Goal: Task Accomplishment & Management: Use online tool/utility

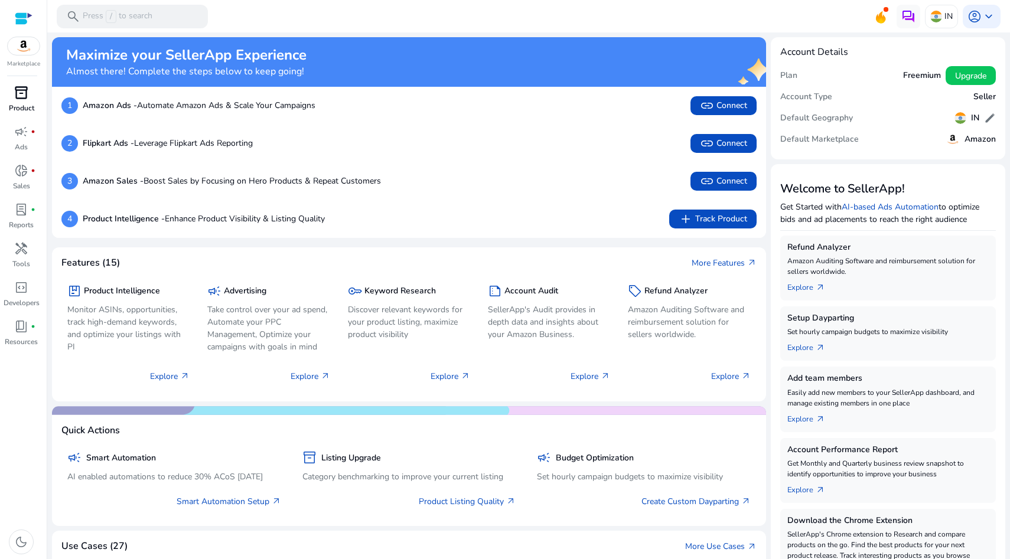
click at [22, 109] on p "Product" at bounding box center [21, 108] width 25 height 11
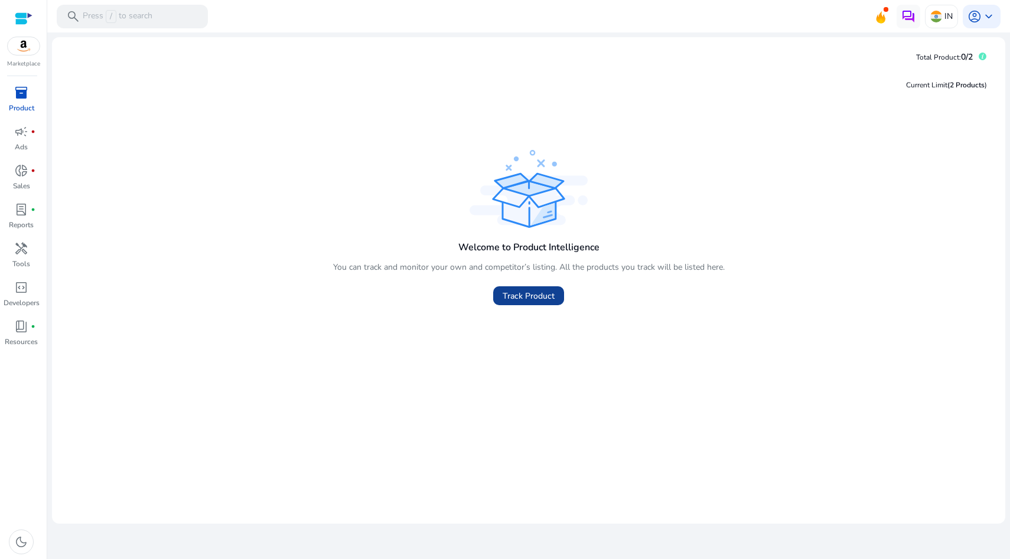
click at [526, 298] on span "Track Product" at bounding box center [529, 296] width 52 height 12
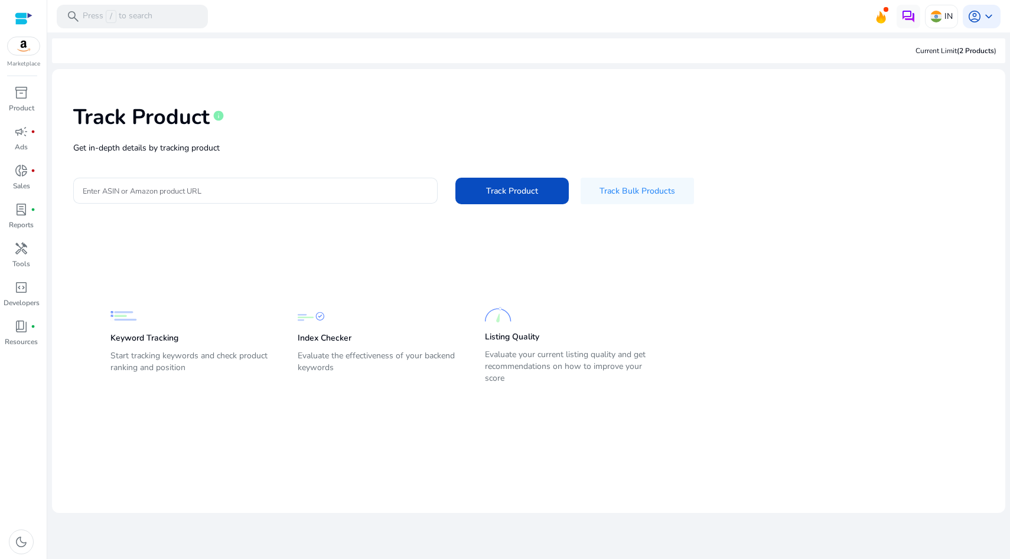
click at [263, 139] on div "Track Product info Get in-depth details by tracking product Enter ASIN or Amazo…" at bounding box center [528, 153] width 935 height 149
click at [263, 181] on div at bounding box center [256, 191] width 346 height 26
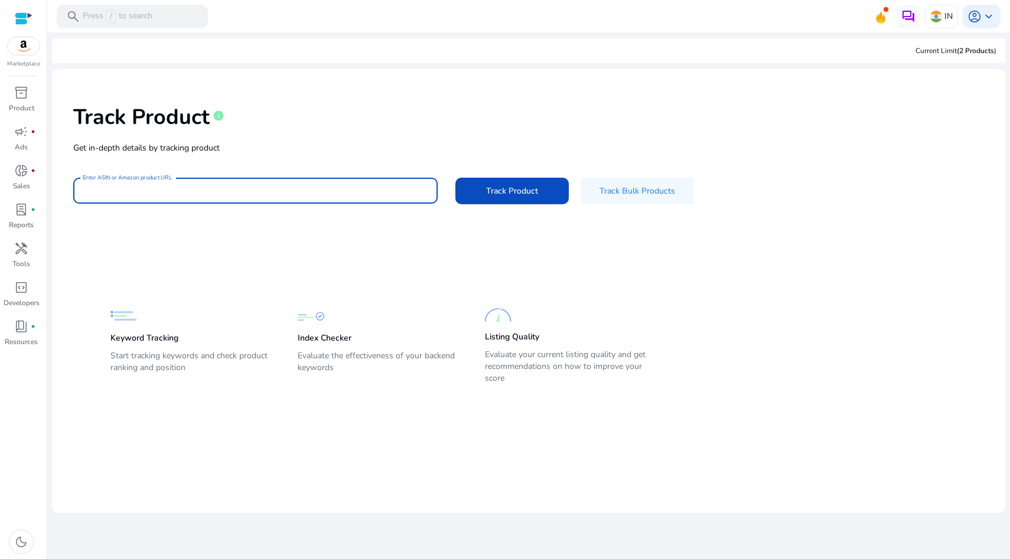
paste input "**********"
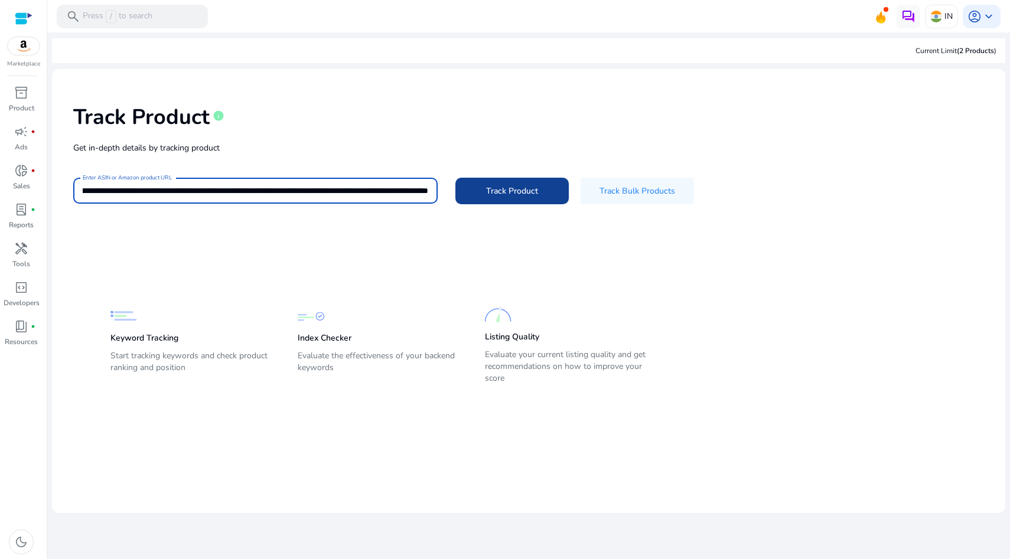
type input "**********"
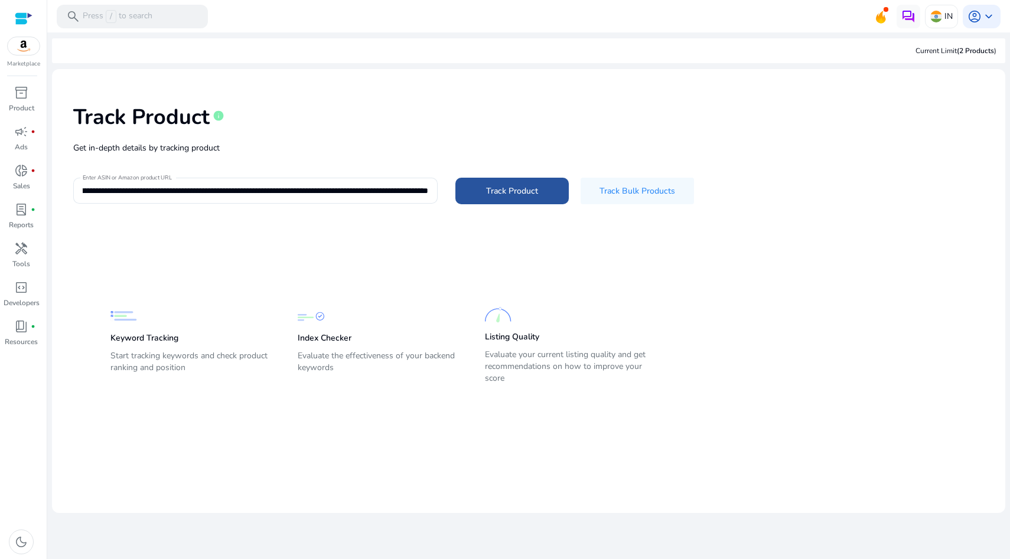
scroll to position [0, 0]
click at [481, 197] on span at bounding box center [512, 191] width 113 height 28
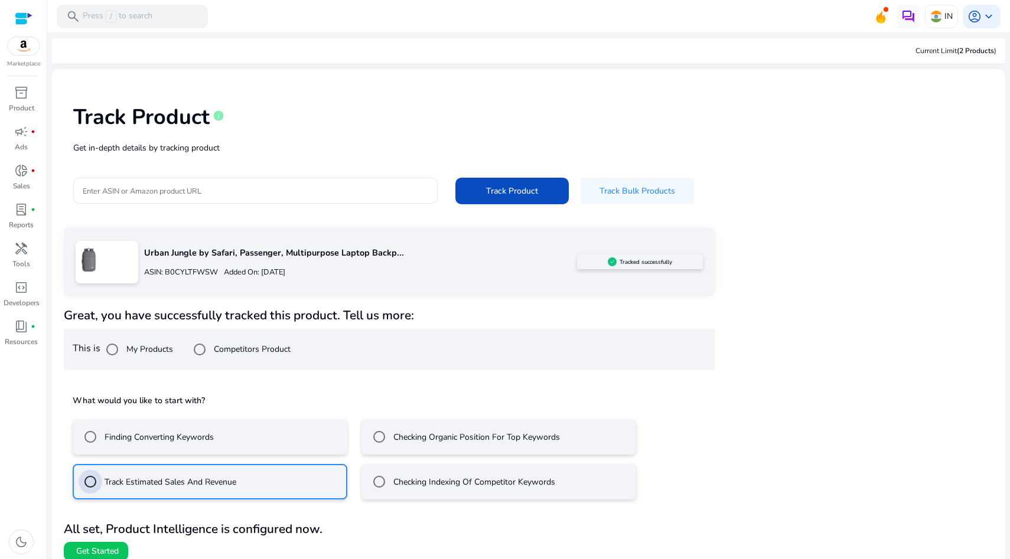
scroll to position [11, 0]
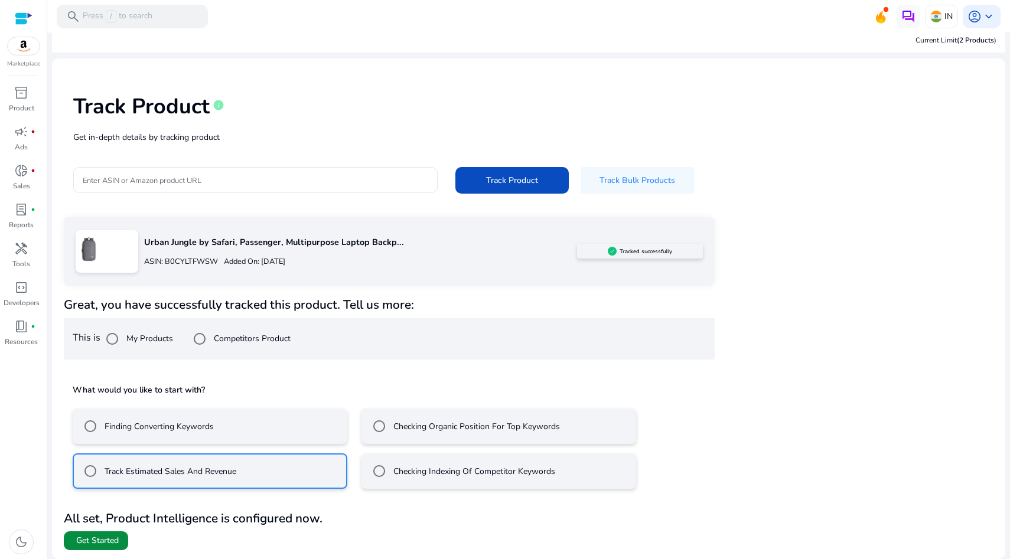
click at [115, 544] on span "Get Started" at bounding box center [97, 541] width 43 height 12
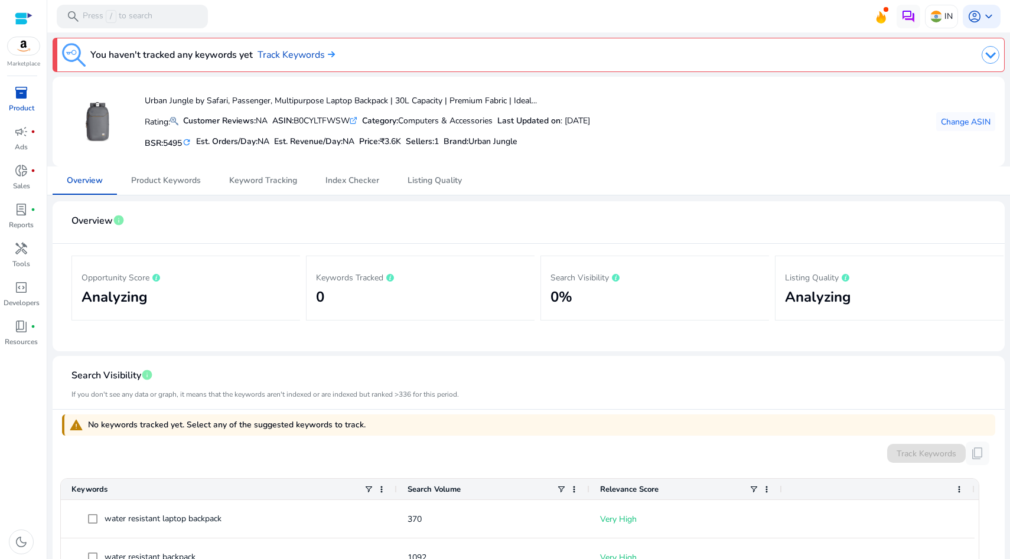
click at [357, 124] on icon ".st0{fill:#2c8af8}" at bounding box center [354, 121] width 8 height 8
click at [155, 185] on span "Product Keywords" at bounding box center [166, 181] width 70 height 8
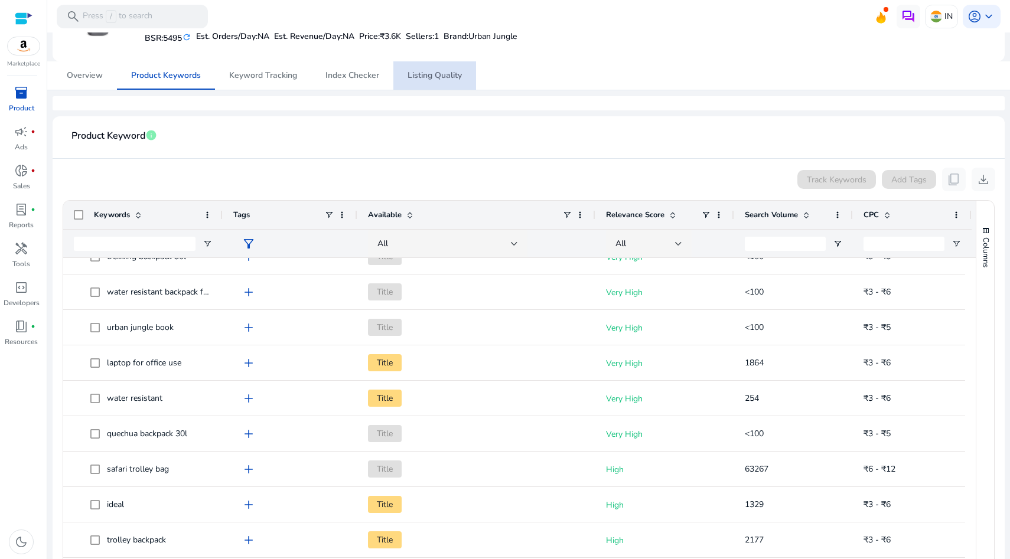
click at [413, 73] on span "Listing Quality" at bounding box center [435, 75] width 54 height 8
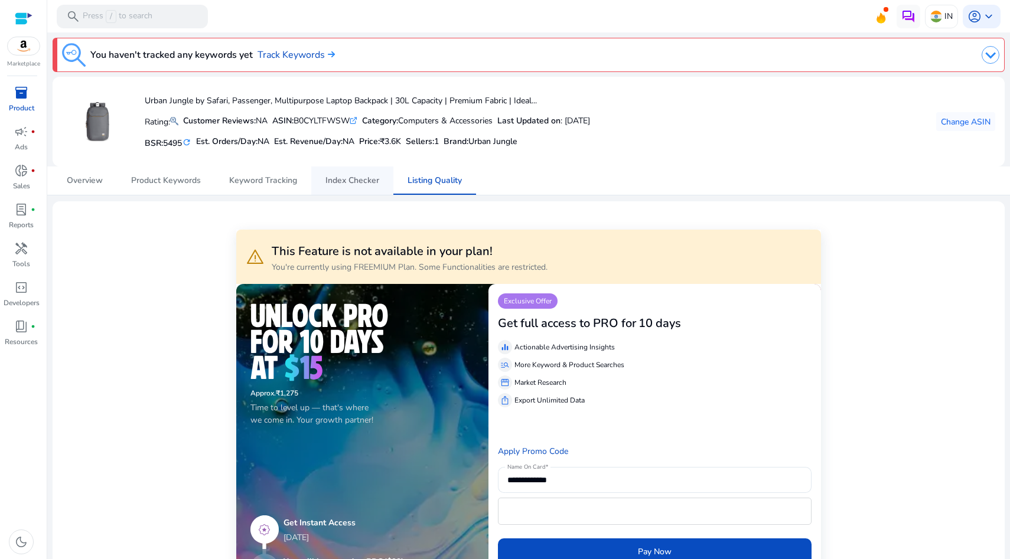
click at [360, 186] on span "Index Checker" at bounding box center [353, 181] width 54 height 28
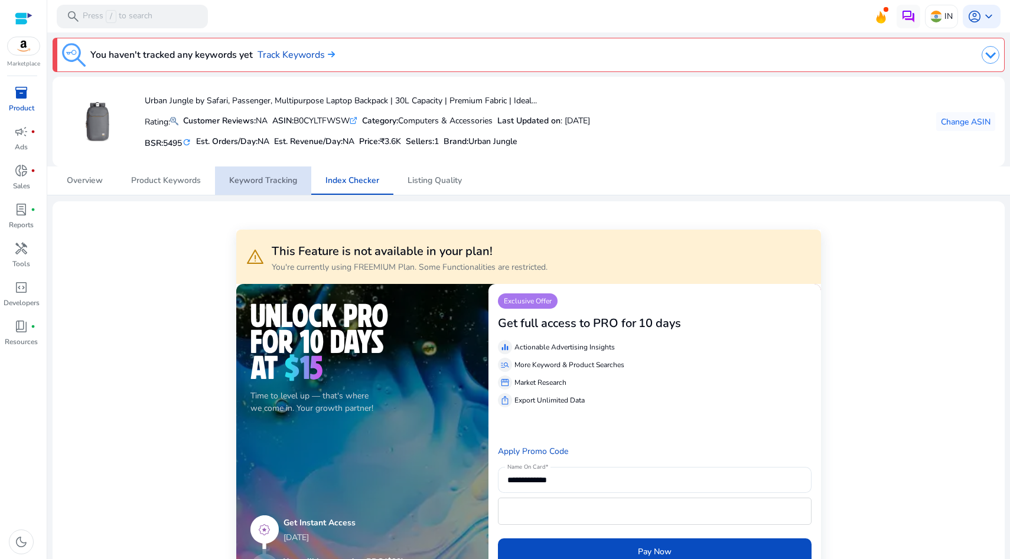
click at [266, 185] on span "Keyword Tracking" at bounding box center [263, 181] width 68 height 8
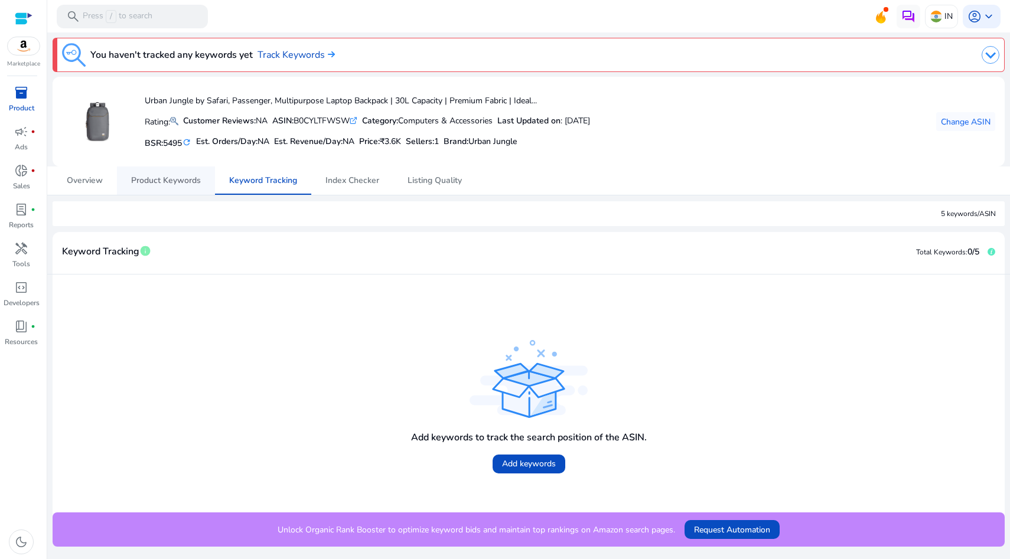
click at [191, 185] on span "Product Keywords" at bounding box center [166, 181] width 70 height 8
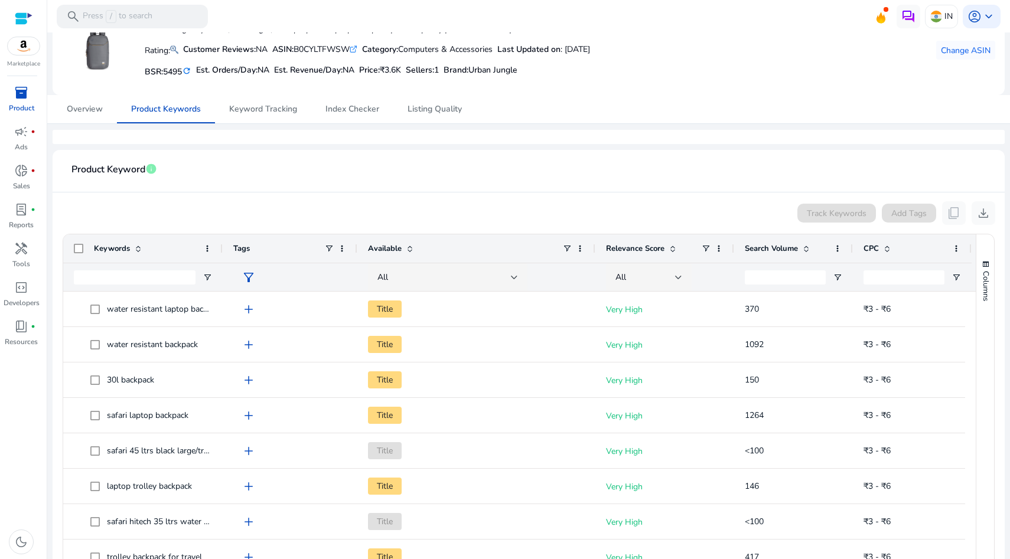
click at [191, 72] on mat-icon "refresh" at bounding box center [186, 71] width 9 height 11
click at [93, 113] on span "Overview" at bounding box center [85, 109] width 36 height 8
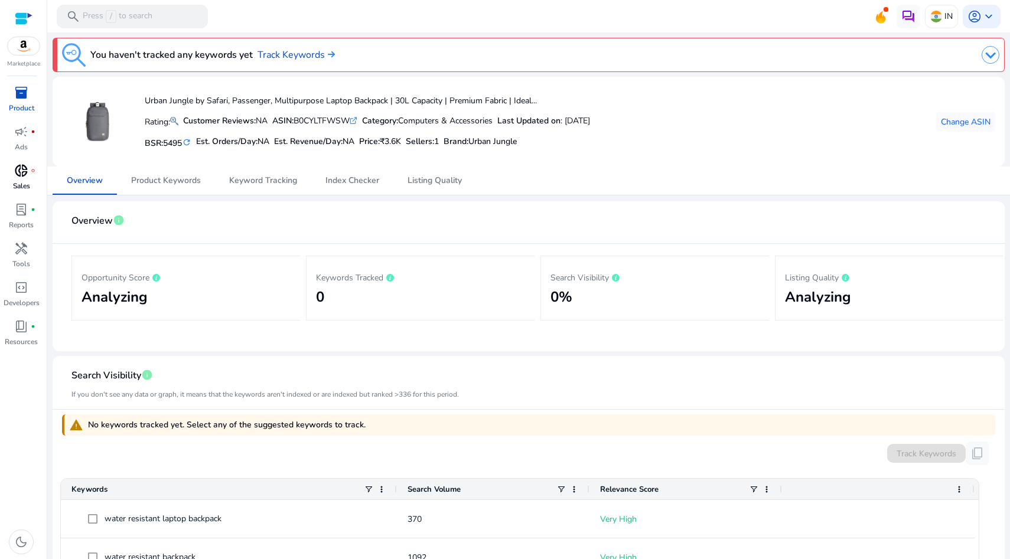
click at [25, 180] on link "donut_small fiber_manual_record Sales" at bounding box center [21, 180] width 43 height 39
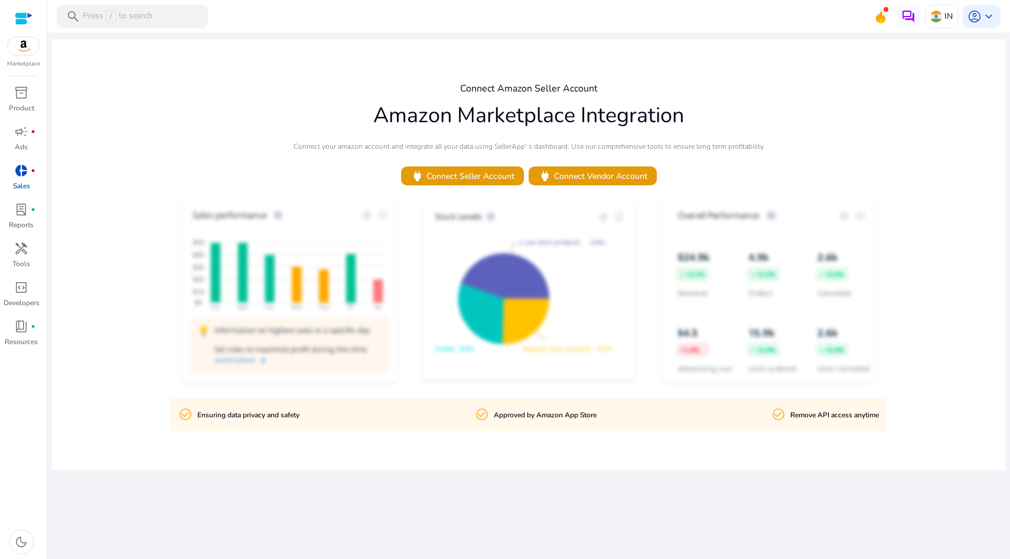
click at [21, 200] on link "donut_small fiber_manual_record Sales" at bounding box center [21, 180] width 43 height 39
click at [31, 220] on p "Reports" at bounding box center [21, 225] width 25 height 11
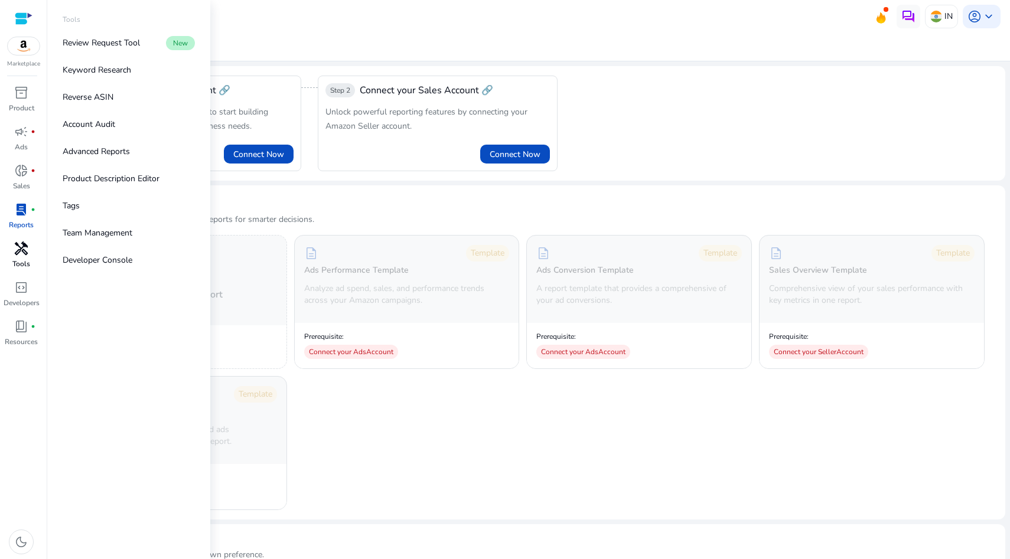
click at [24, 254] on span "handyman" at bounding box center [21, 249] width 14 height 14
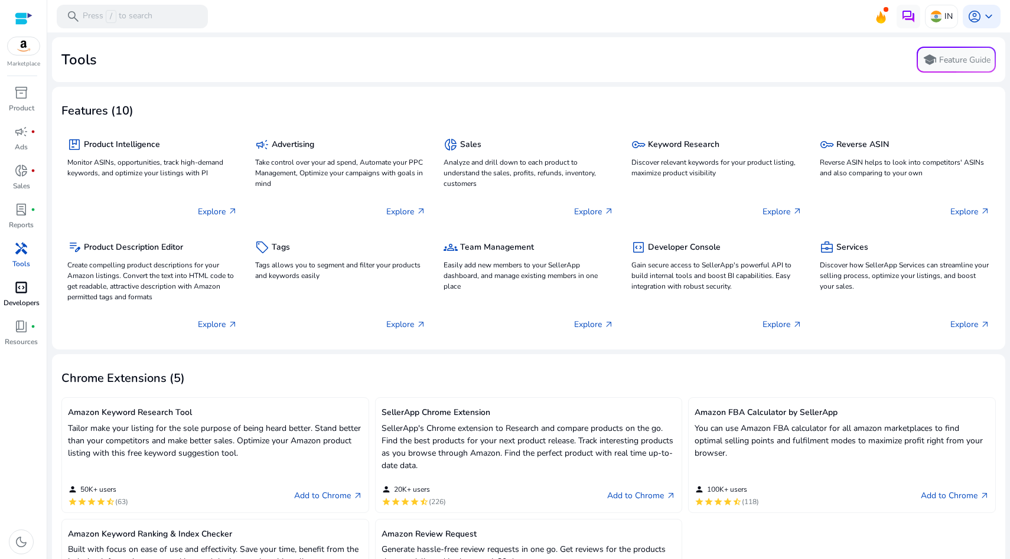
click at [22, 287] on span "code_blocks" at bounding box center [21, 288] width 14 height 14
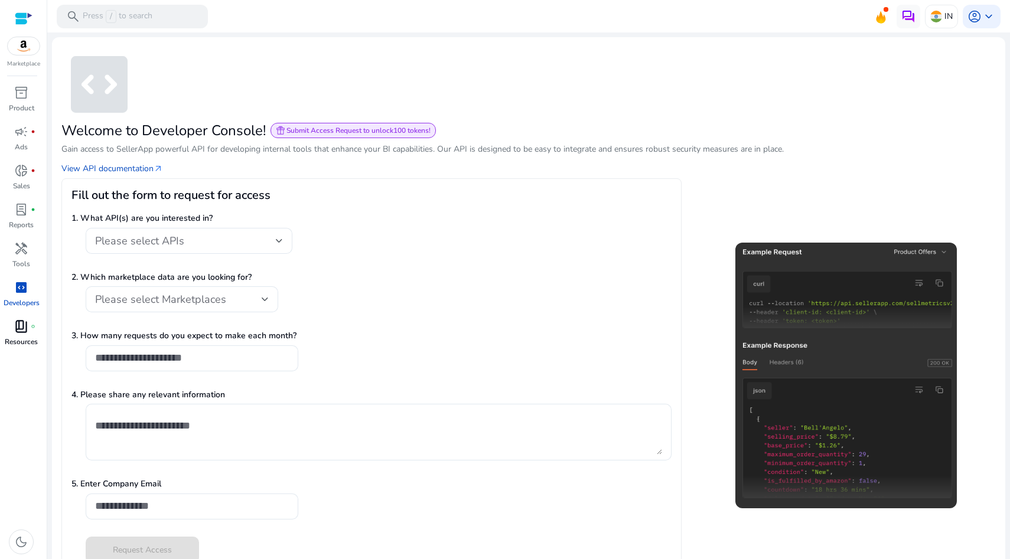
click at [22, 324] on span "book_4" at bounding box center [21, 327] width 14 height 14
